Goal: Navigation & Orientation: Find specific page/section

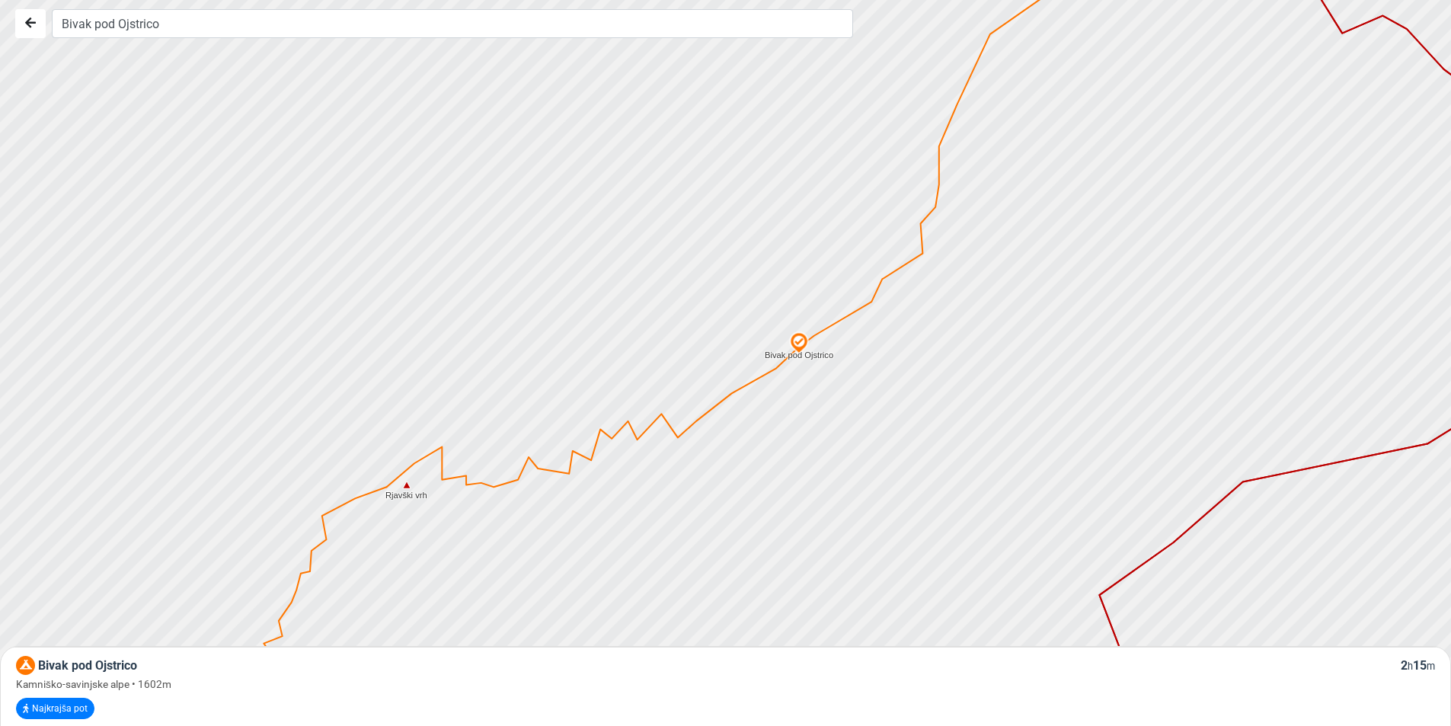
click at [803, 344] on img at bounding box center [798, 342] width 23 height 23
drag, startPoint x: 655, startPoint y: 325, endPoint x: 588, endPoint y: 305, distance: 69.9
click at [603, 317] on div at bounding box center [731, 363] width 1754 height 871
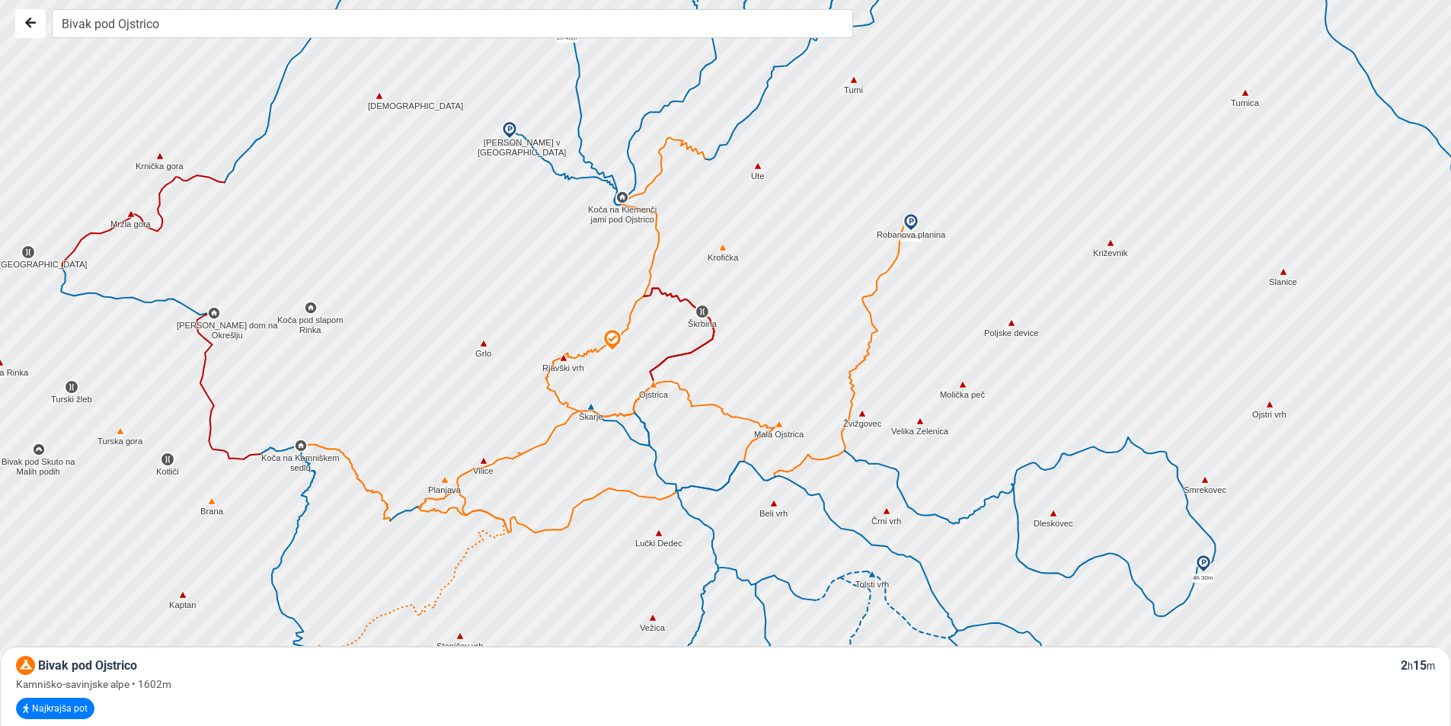
click at [701, 310] on img at bounding box center [701, 311] width 15 height 15
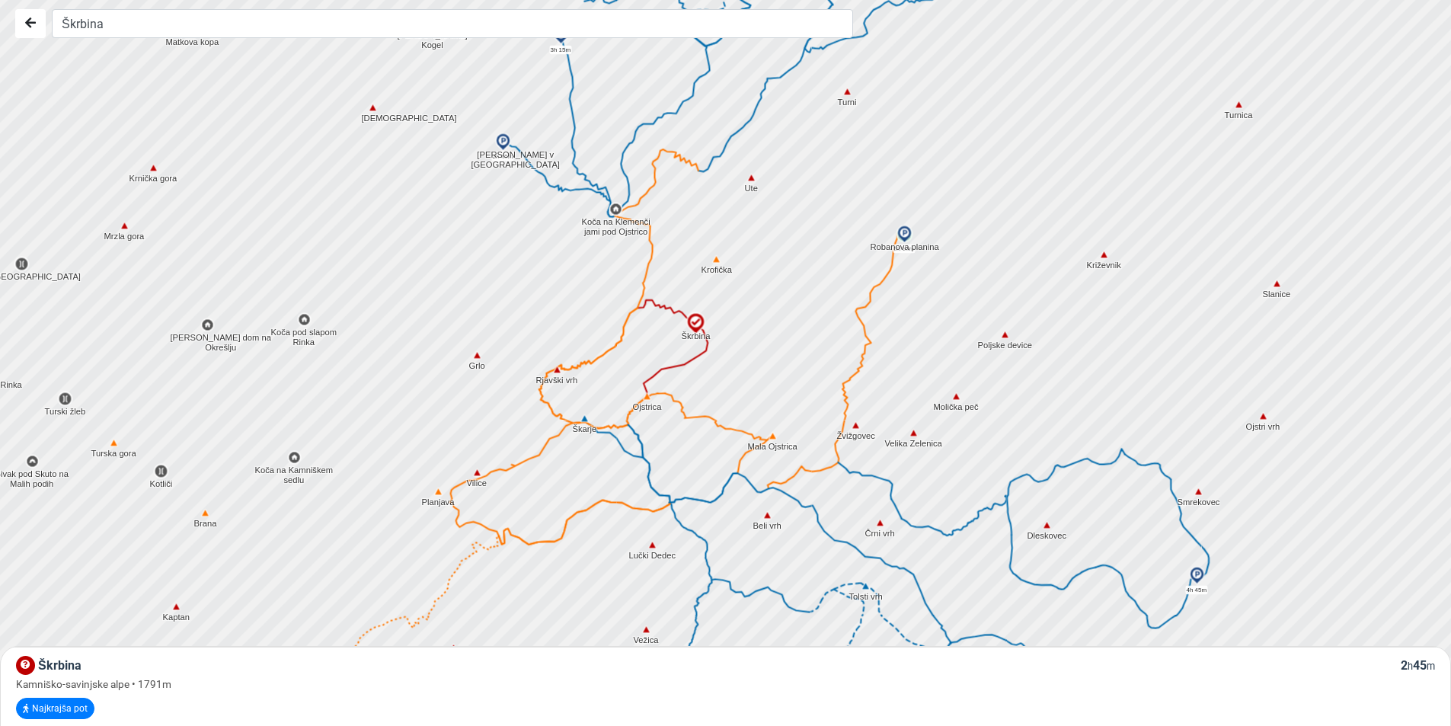
drag, startPoint x: 701, startPoint y: 310, endPoint x: 692, endPoint y: 326, distance: 18.4
click at [692, 326] on img at bounding box center [696, 323] width 23 height 23
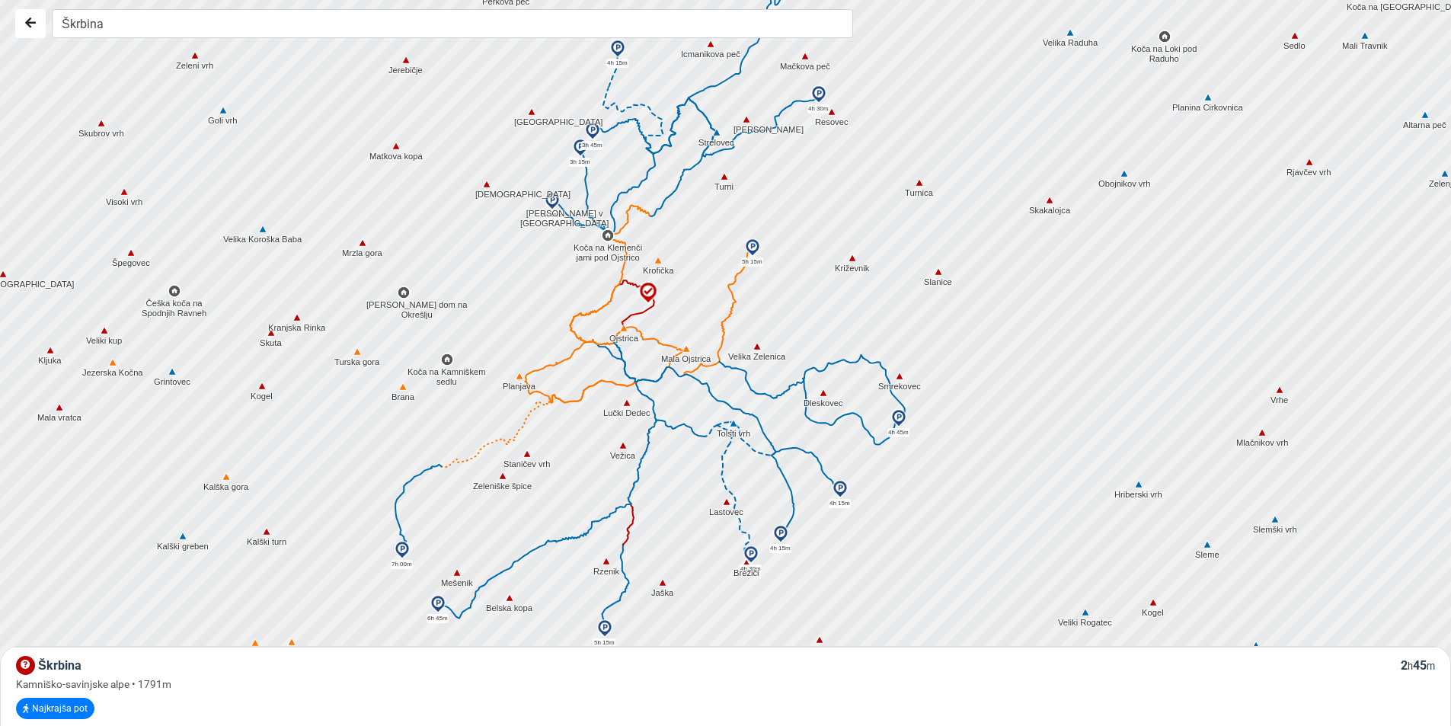
drag, startPoint x: 618, startPoint y: 438, endPoint x: 607, endPoint y: 385, distance: 53.8
click at [608, 385] on div at bounding box center [731, 362] width 1754 height 871
drag, startPoint x: 622, startPoint y: 546, endPoint x: 510, endPoint y: 446, distance: 149.9
click at [516, 451] on div at bounding box center [806, 384] width 1754 height 871
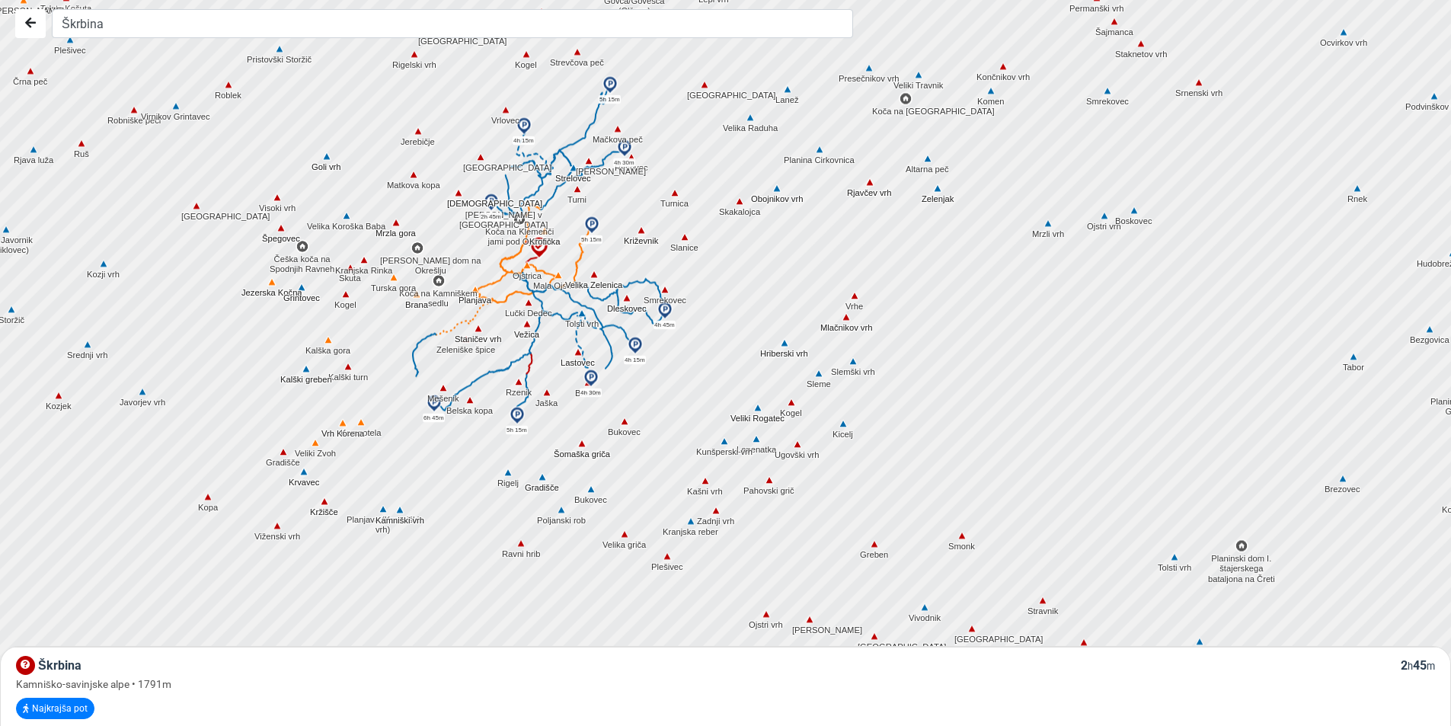
drag, startPoint x: 399, startPoint y: 496, endPoint x: 416, endPoint y: 414, distance: 83.2
click at [416, 414] on div at bounding box center [747, 291] width 1754 height 871
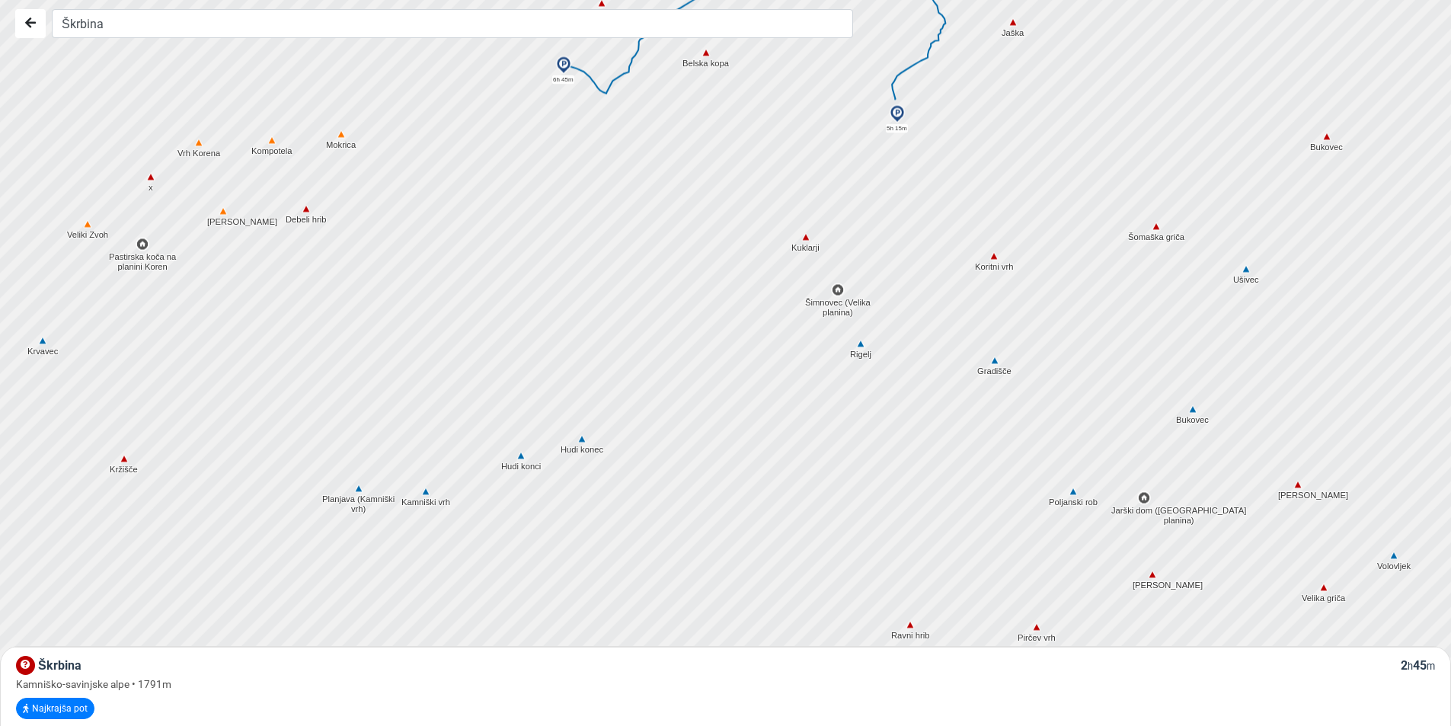
click at [423, 490] on img at bounding box center [426, 492] width 14 height 14
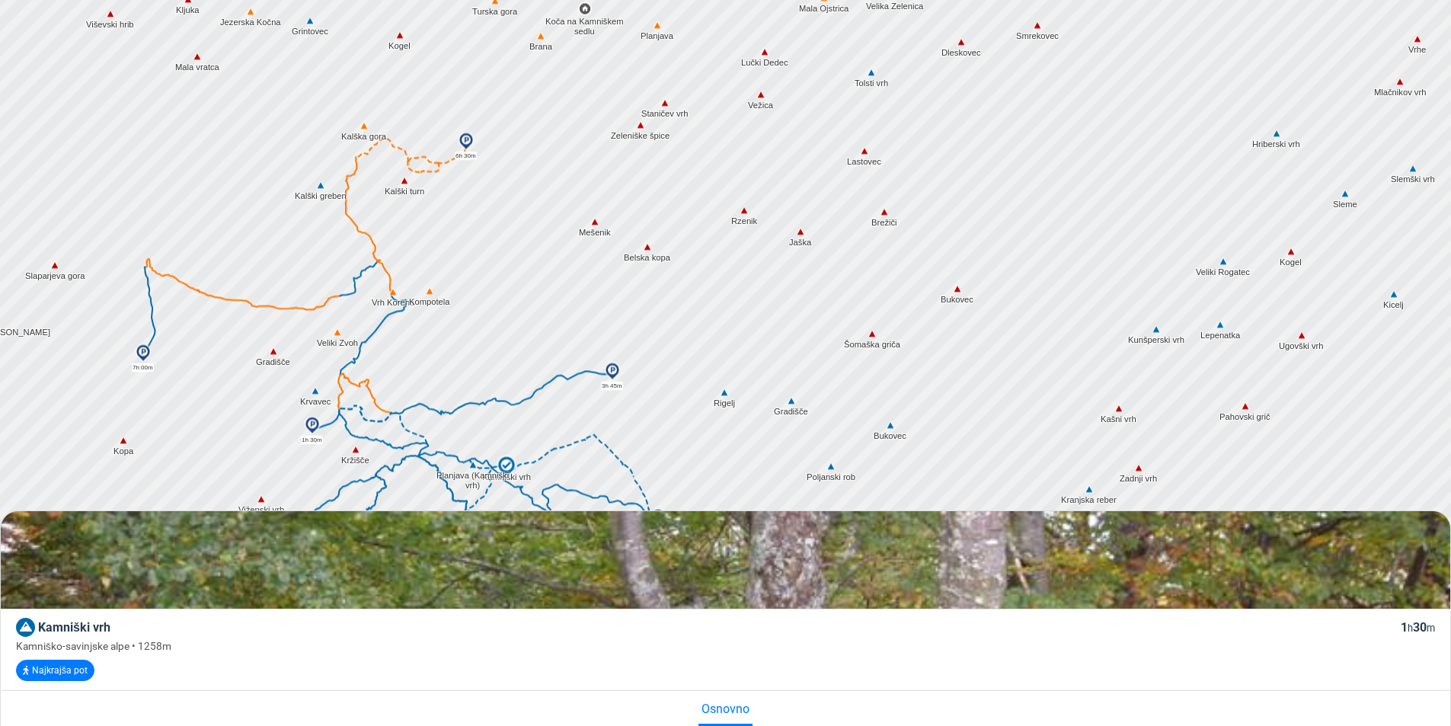
drag, startPoint x: 340, startPoint y: 92, endPoint x: 343, endPoint y: 225, distance: 133.3
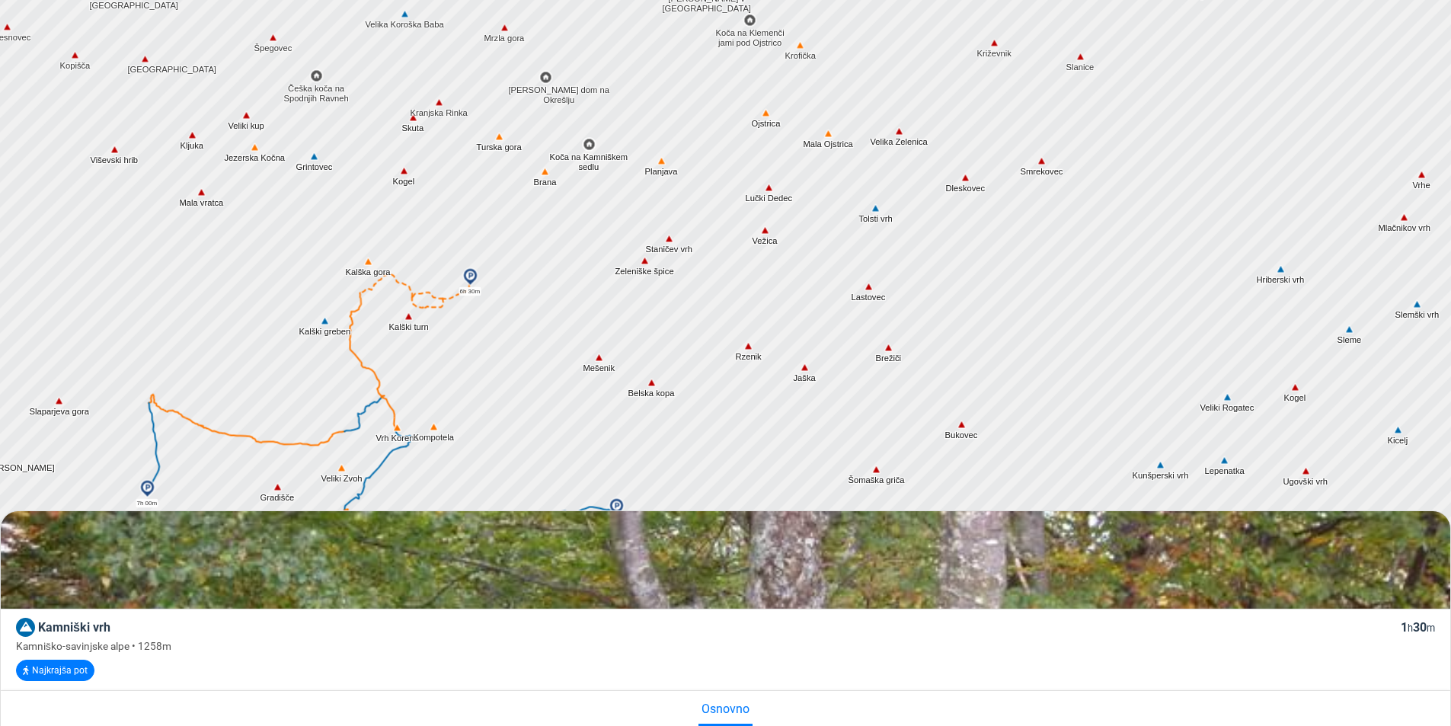
scroll to position [53, 0]
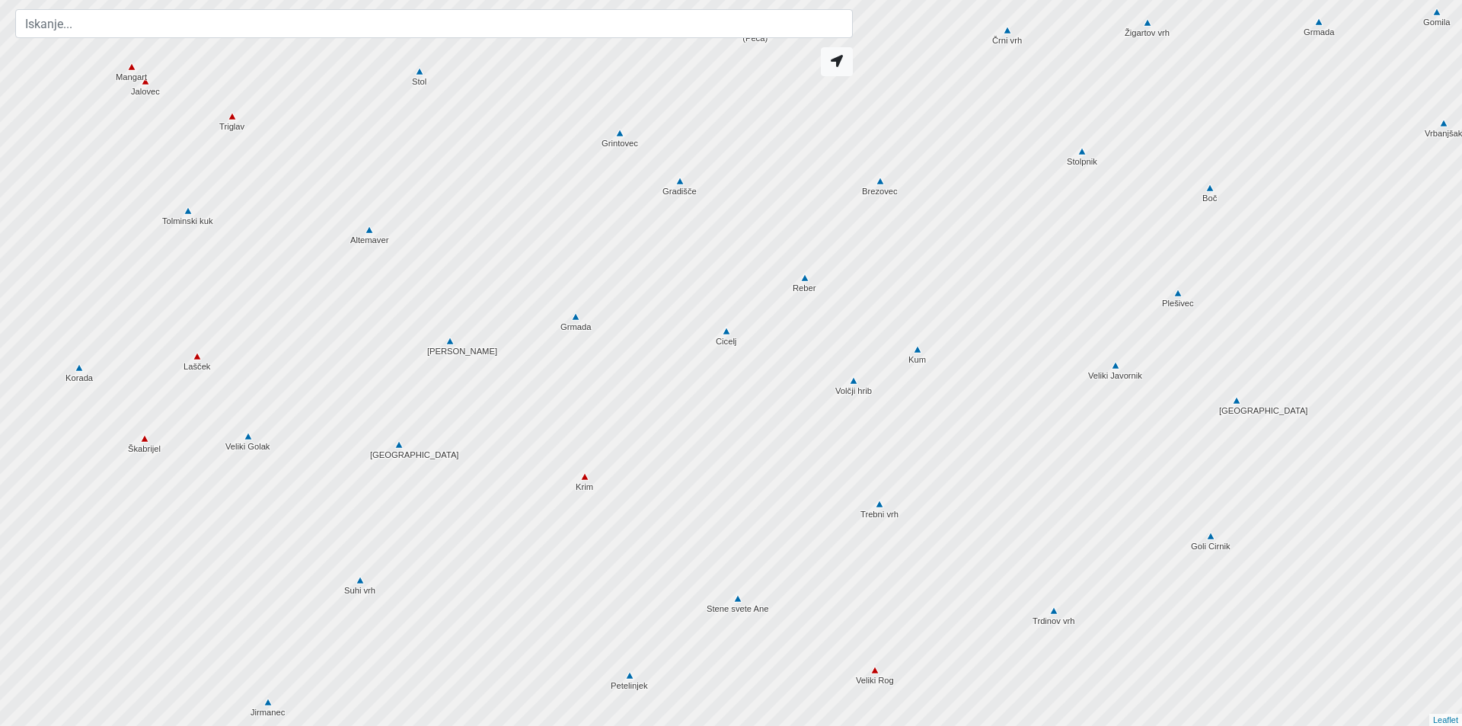
drag, startPoint x: 659, startPoint y: 211, endPoint x: 620, endPoint y: 210, distance: 39.6
click at [653, 270] on div at bounding box center [731, 363] width 1754 height 871
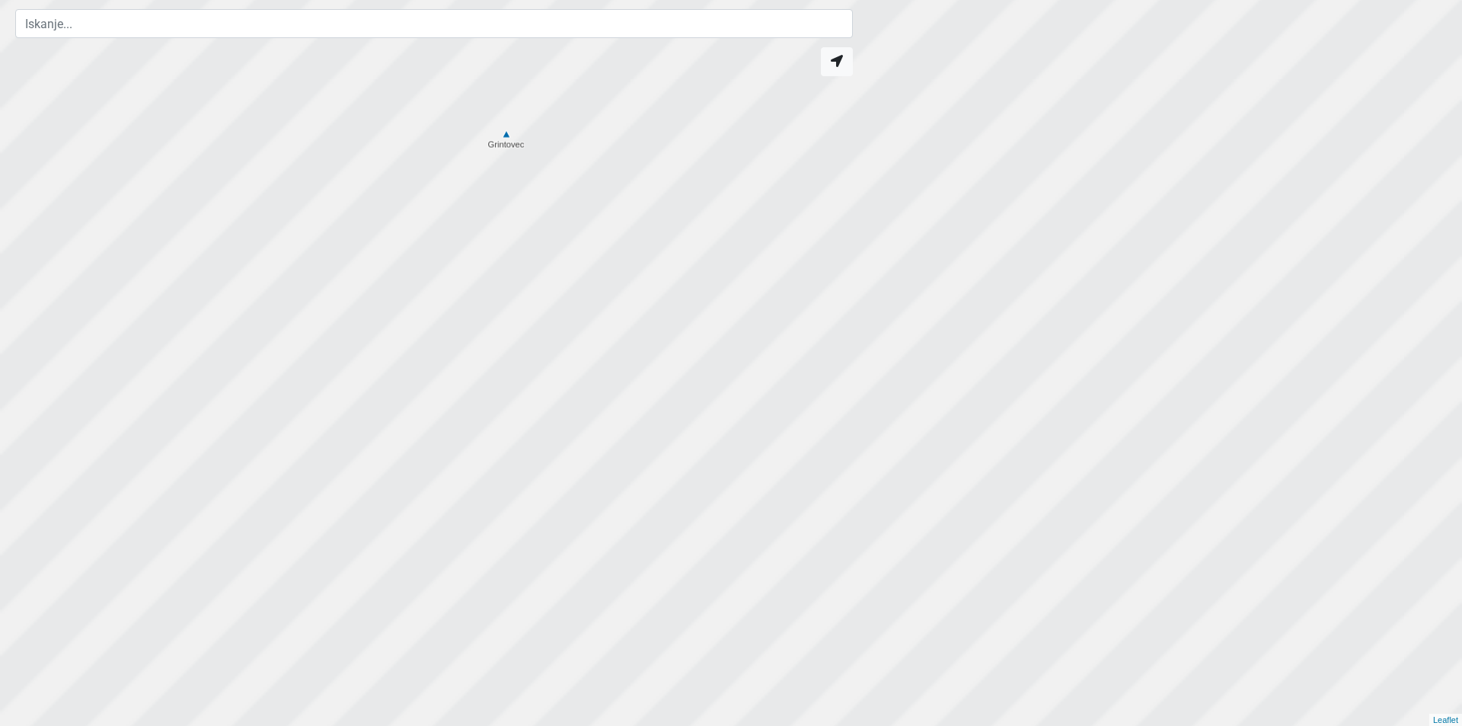
drag, startPoint x: 624, startPoint y: 124, endPoint x: 618, endPoint y: 249, distance: 125.1
click at [618, 249] on div at bounding box center [725, 485] width 1754 height 871
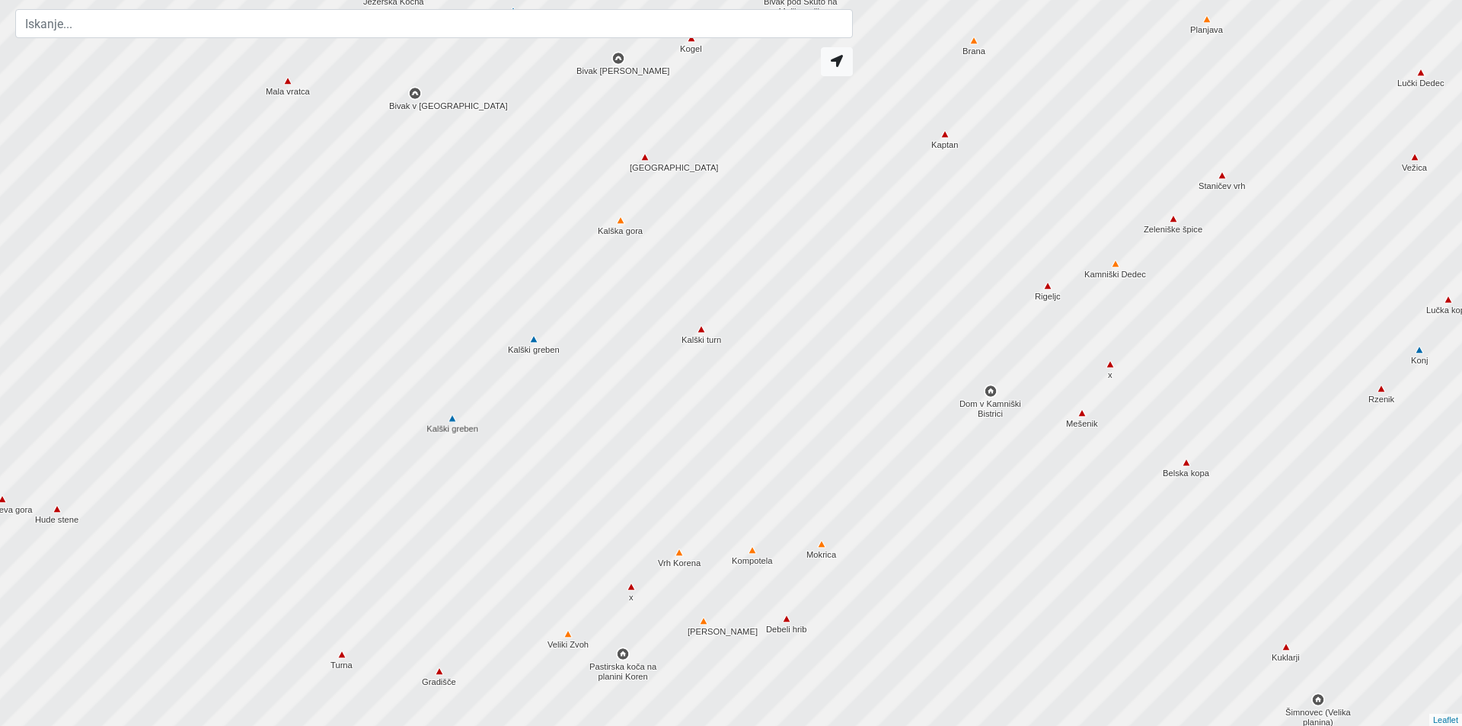
drag, startPoint x: 564, startPoint y: 204, endPoint x: 541, endPoint y: 260, distance: 60.8
click at [541, 260] on div at bounding box center [731, 363] width 1754 height 871
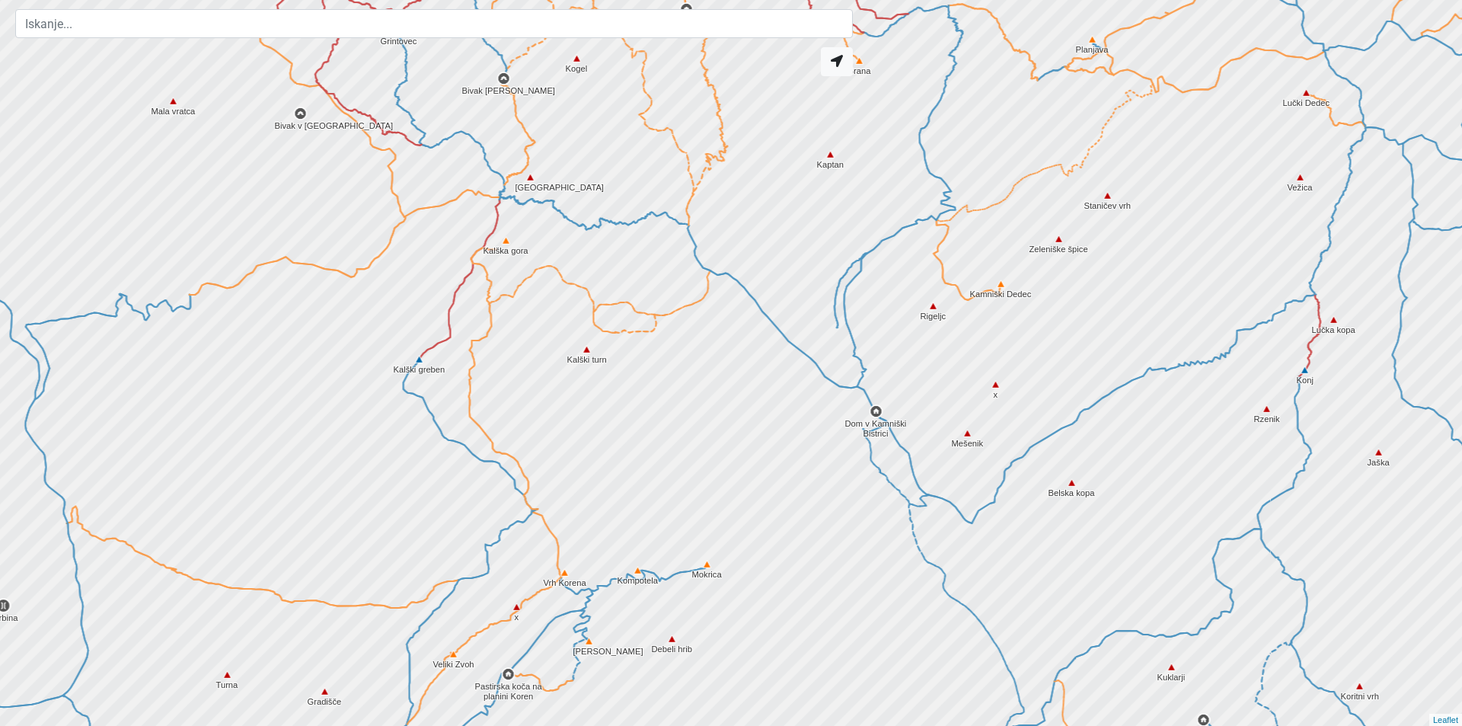
drag, startPoint x: 684, startPoint y: 334, endPoint x: 502, endPoint y: 359, distance: 183.6
click at [502, 359] on div at bounding box center [708, 365] width 1754 height 871
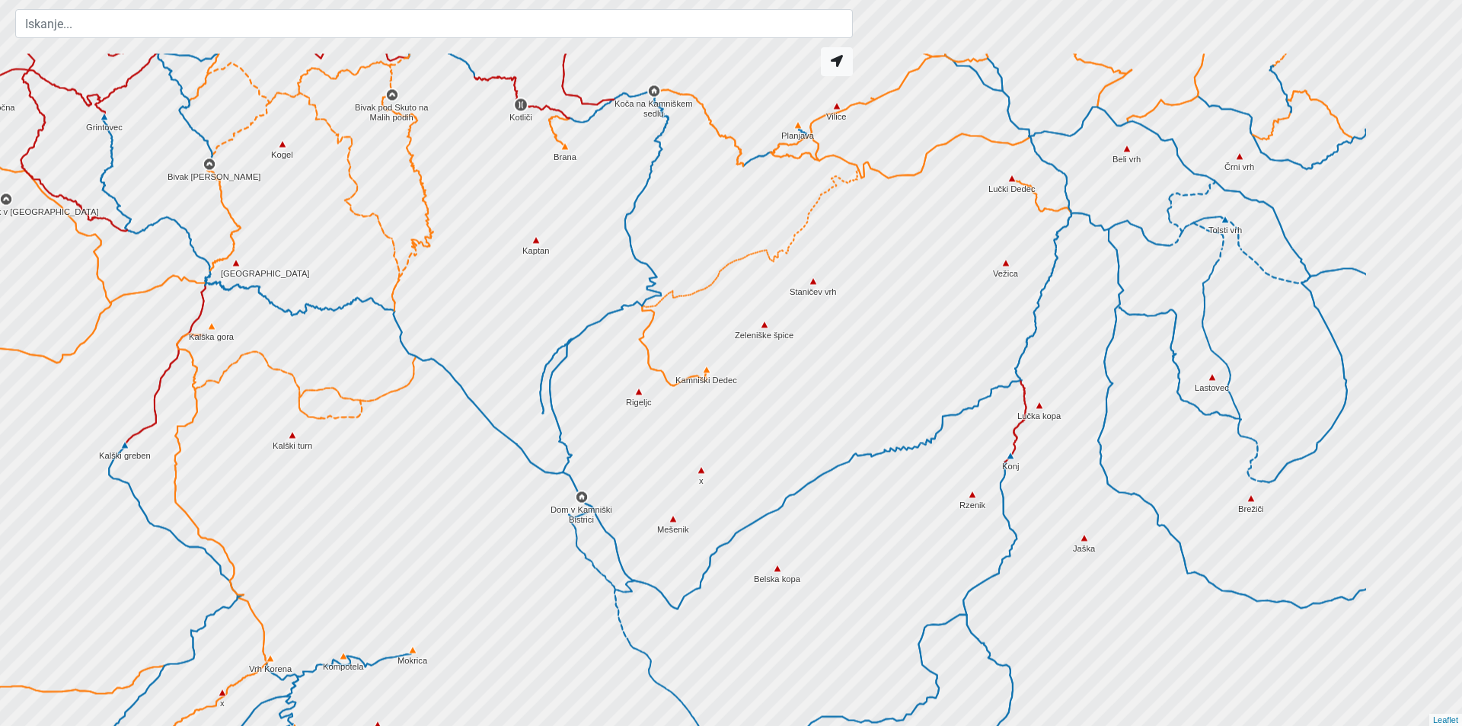
drag, startPoint x: 631, startPoint y: 436, endPoint x: 513, endPoint y: 466, distance: 121.9
click at [512, 466] on div at bounding box center [731, 363] width 1754 height 871
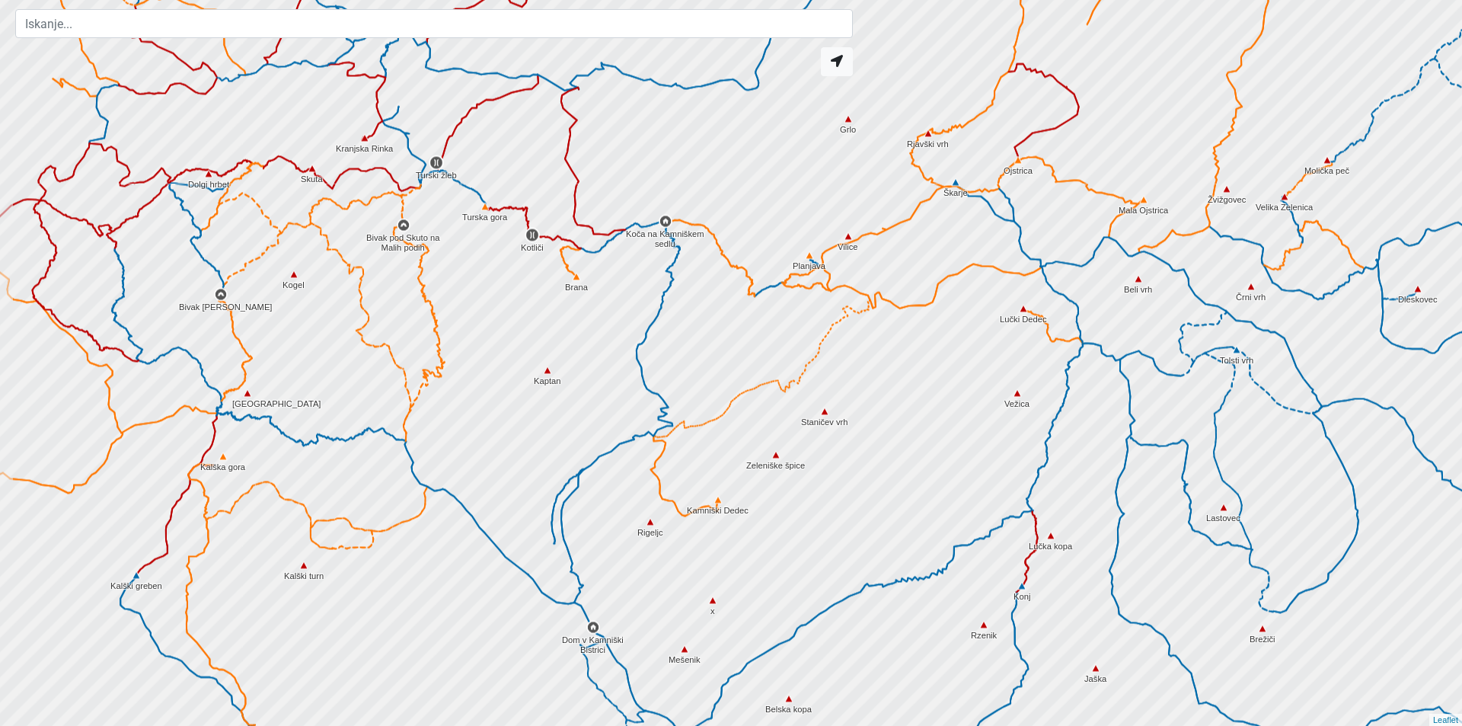
drag, startPoint x: 426, startPoint y: 222, endPoint x: 484, endPoint y: 258, distance: 68.4
click at [484, 258] on div at bounding box center [732, 363] width 1754 height 871
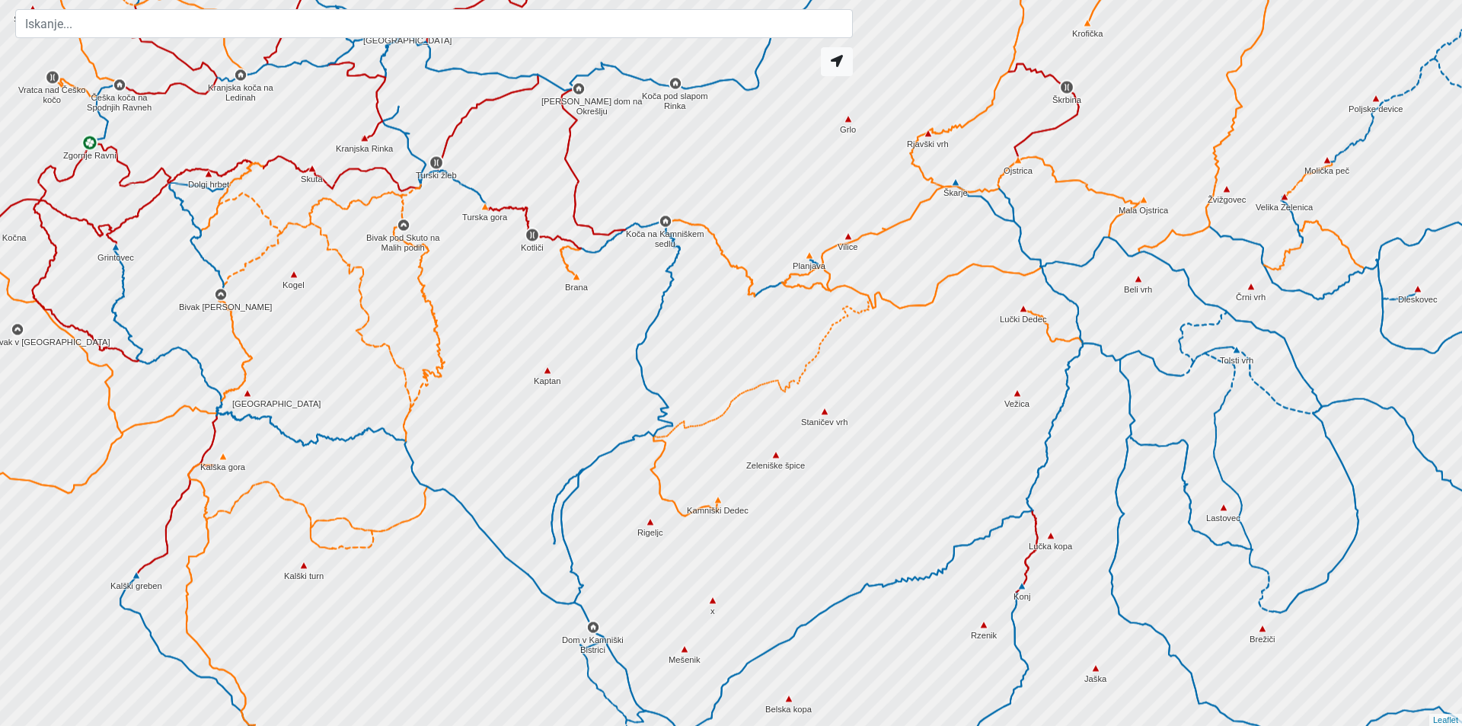
drag, startPoint x: 383, startPoint y: 251, endPoint x: 444, endPoint y: 230, distance: 64.5
click at [444, 230] on div at bounding box center [731, 363] width 1754 height 871
